Goal: Find specific fact: Find specific fact

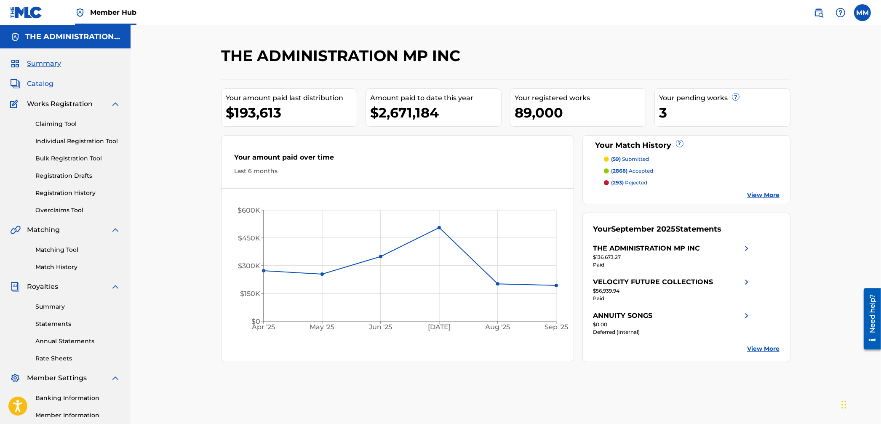
click at [34, 84] on span "Catalog" at bounding box center [40, 84] width 27 height 10
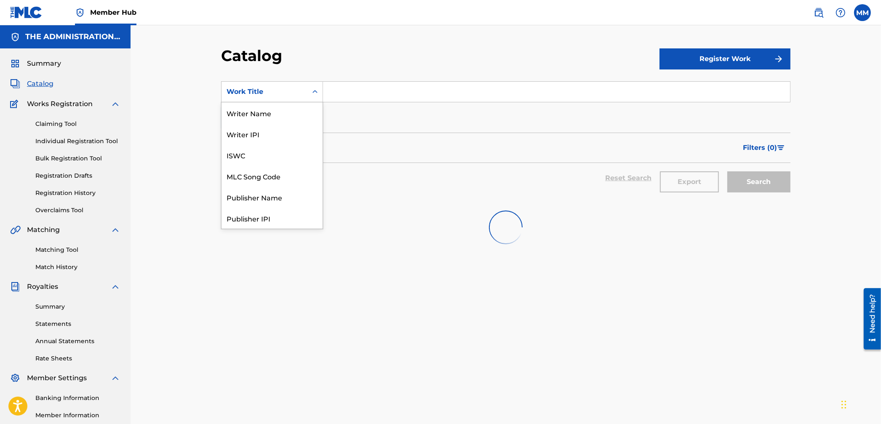
click at [283, 91] on div "Work Title" at bounding box center [264, 92] width 76 height 10
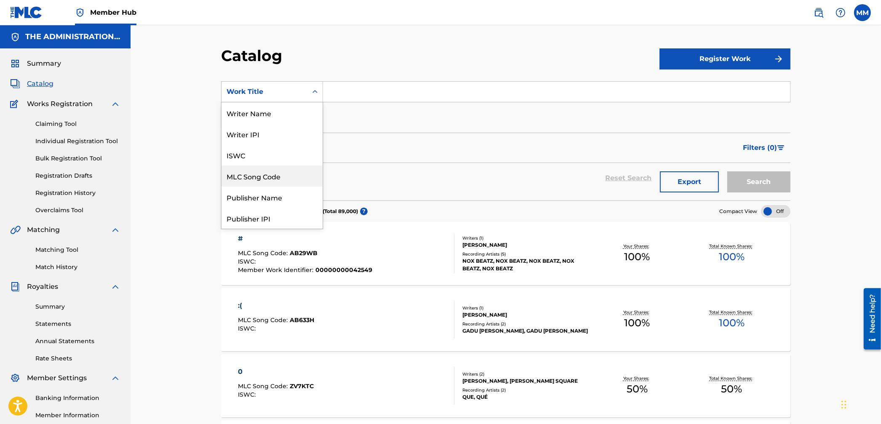
click at [265, 173] on div "MLC Song Code" at bounding box center [271, 175] width 101 height 21
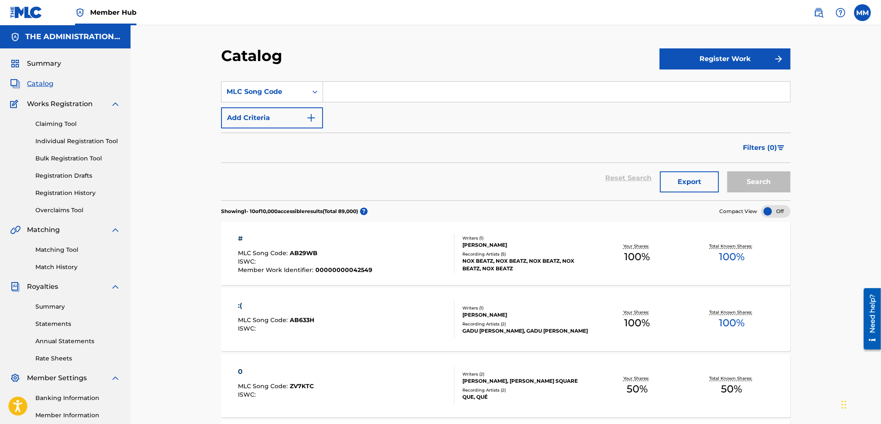
click at [356, 95] on input "Search Form" at bounding box center [556, 92] width 467 height 20
paste input "AA1T3W"
type input "AA1T3W"
click at [751, 179] on button "Search" at bounding box center [758, 181] width 63 height 21
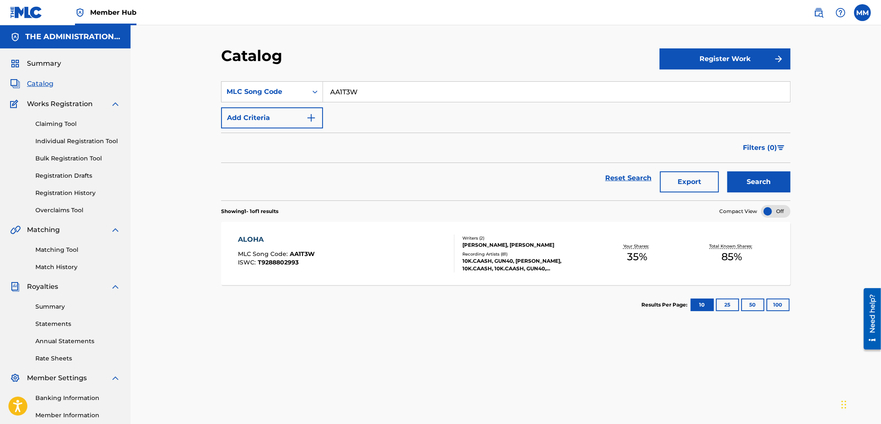
click at [424, 256] on div "ALOHA MLC Song Code : AA1T3W ISWC : T9288802993" at bounding box center [346, 253] width 216 height 38
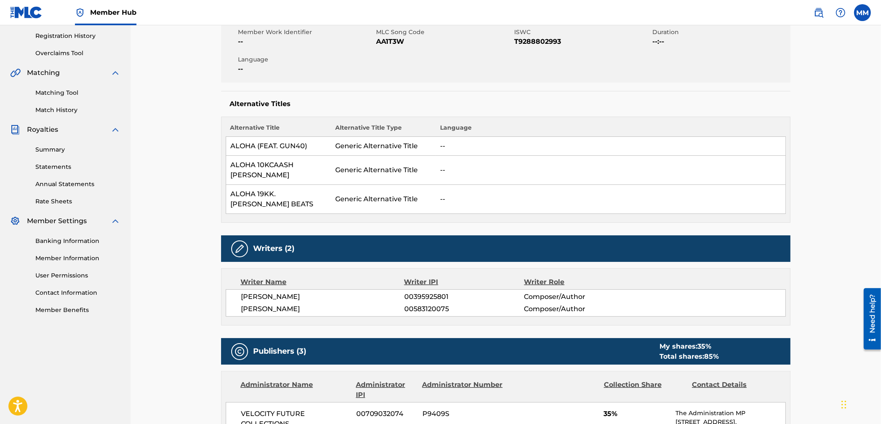
scroll to position [168, 0]
